Goal: Transaction & Acquisition: Purchase product/service

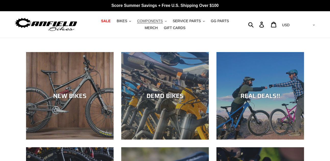
click at [143, 21] on span "COMPONENTS" at bounding box center [150, 21] width 26 height 4
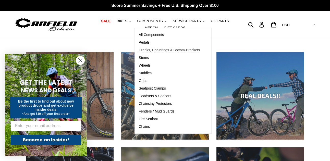
click at [160, 52] on span "Cranks, Chainrings & Bottom-Brackets" at bounding box center [169, 50] width 61 height 4
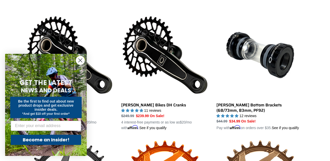
scroll to position [142, 0]
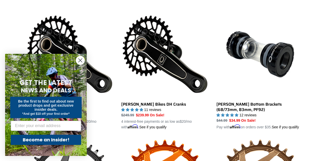
click at [79, 61] on icon "Close dialog" at bounding box center [81, 61] width 4 height 4
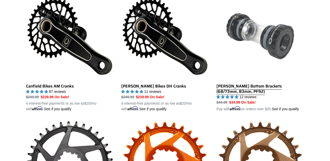
scroll to position [159, 0]
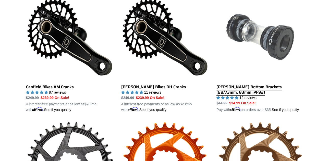
click at [256, 87] on link "[PERSON_NAME] Bottom Brackets (68/73mm, 83mm, PF92)" at bounding box center [261, 53] width 88 height 120
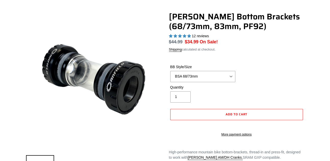
select select "highest-rating"
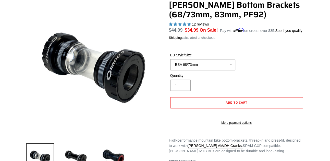
scroll to position [52, 0]
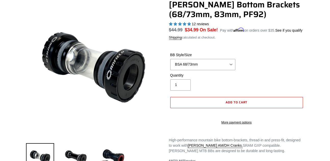
click at [245, 105] on span "Add to cart" at bounding box center [237, 102] width 22 height 5
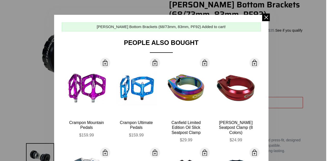
scroll to position [0, 0]
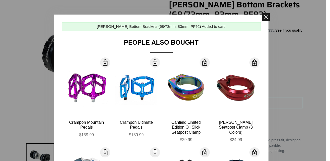
click at [268, 17] on span at bounding box center [266, 17] width 8 height 8
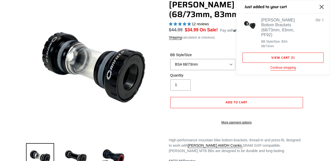
click at [320, 9] on icon "Close" at bounding box center [322, 7] width 4 height 4
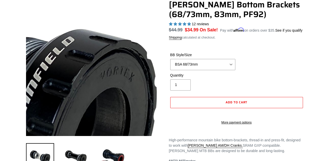
scroll to position [0, 0]
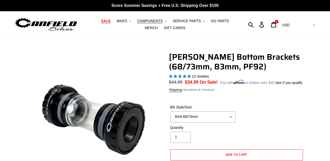
click at [102, 20] on span "SALE" at bounding box center [105, 21] width 9 height 4
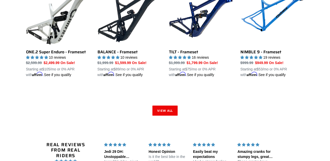
scroll to position [801, 0]
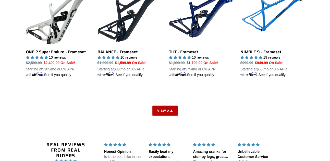
click at [175, 109] on link "View all" at bounding box center [166, 111] width 26 height 10
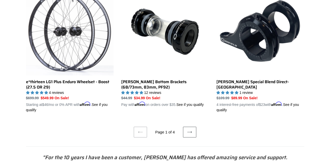
scroll to position [1065, 0]
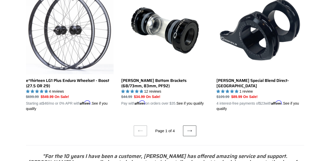
click at [189, 129] on icon at bounding box center [189, 131] width 5 height 5
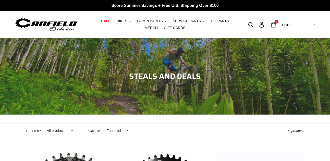
click at [277, 26] on icon at bounding box center [274, 25] width 6 height 6
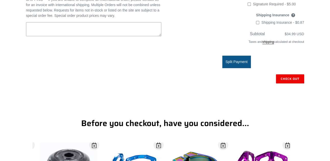
scroll to position [156, 0]
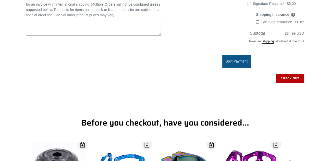
click at [280, 83] on input "Check out" at bounding box center [290, 78] width 28 height 9
